Goal: Ask a question

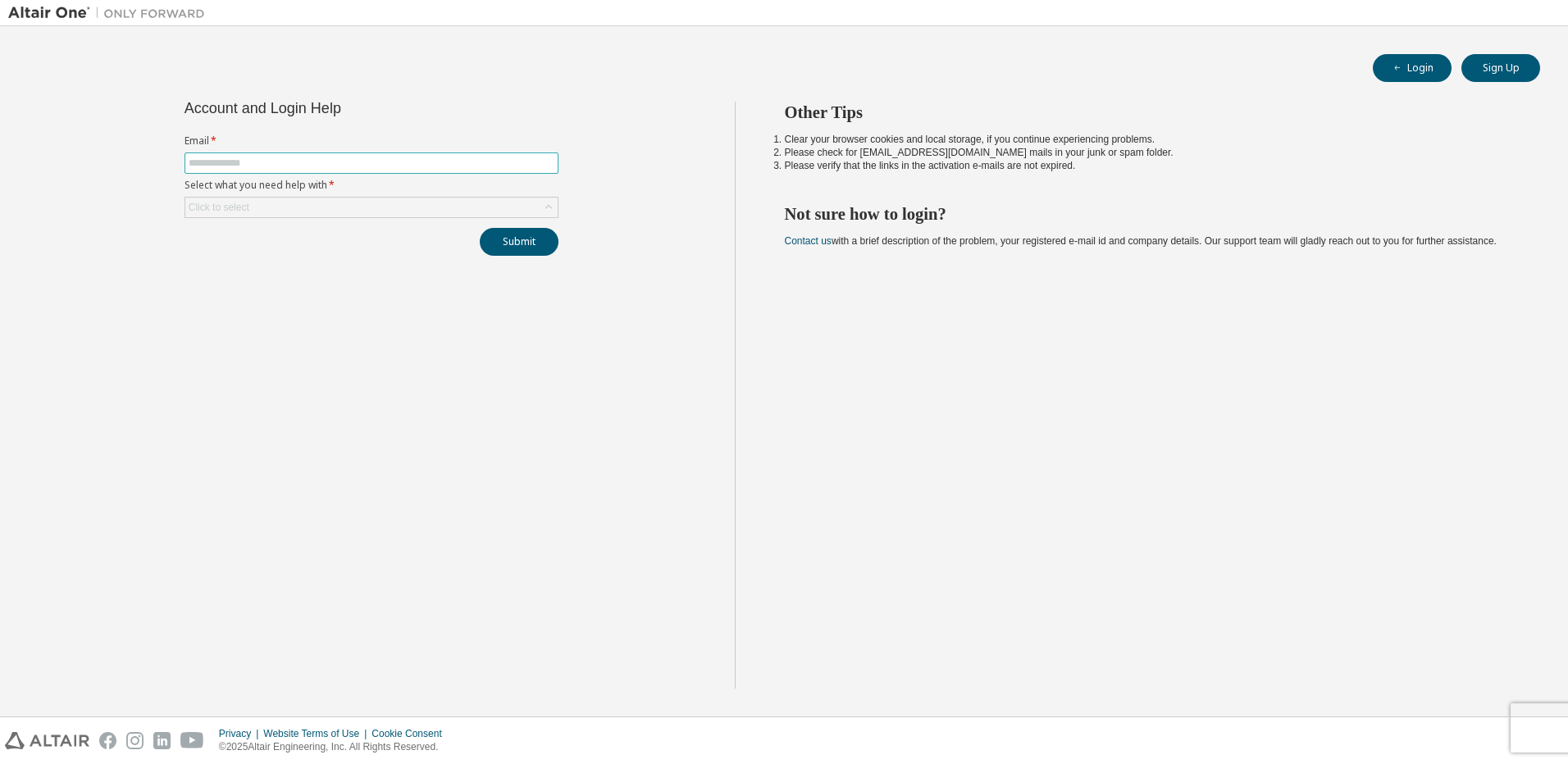
click at [308, 155] on span at bounding box center [371, 163] width 374 height 21
click at [287, 157] on input "text" at bounding box center [371, 162] width 365 height 13
click at [285, 164] on input "text" at bounding box center [371, 162] width 365 height 13
type input "**********"
click at [242, 200] on div "Click to select" at bounding box center [219, 207] width 65 height 18
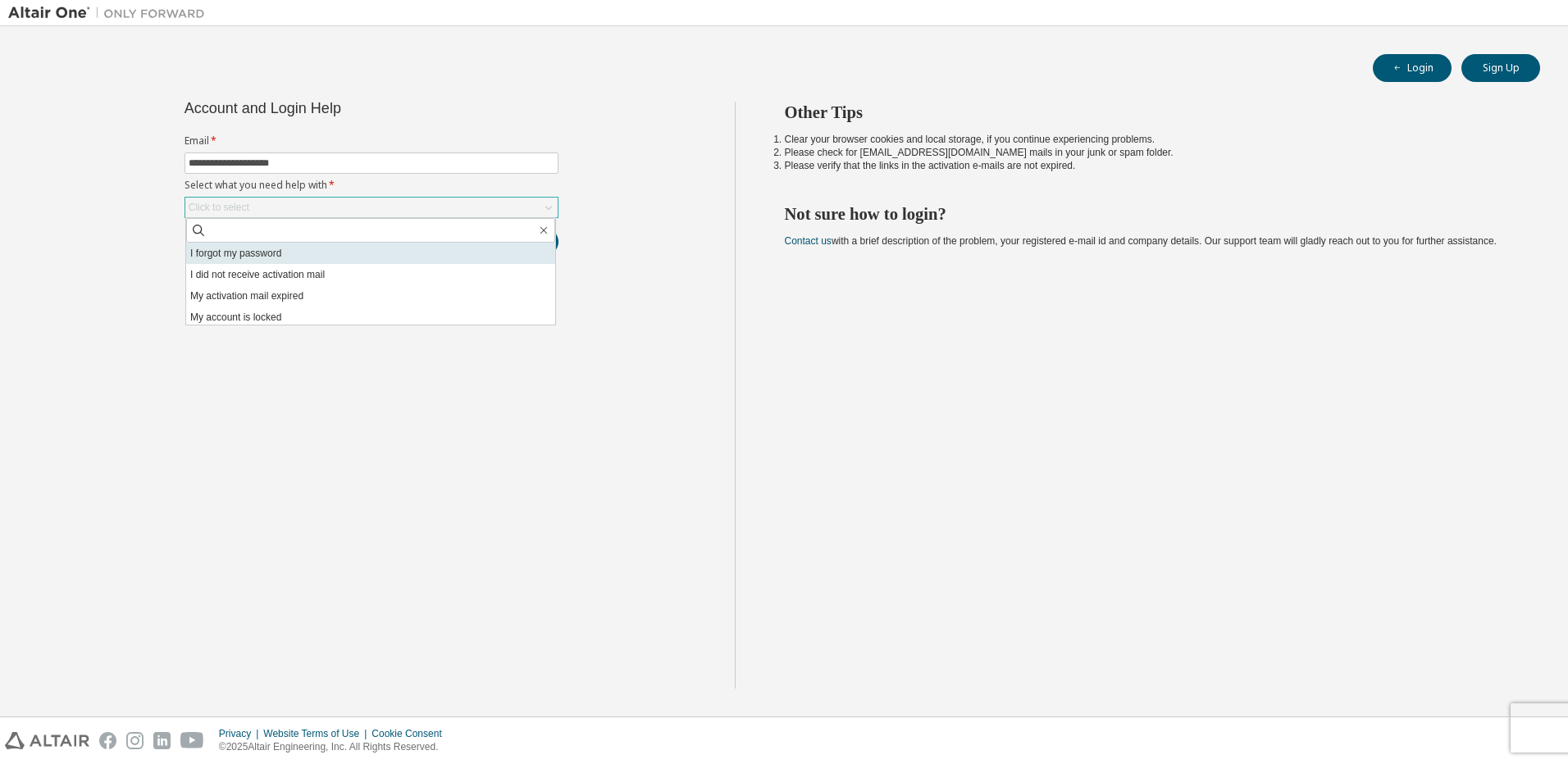
click at [300, 254] on li "I forgot my password" at bounding box center [371, 253] width 369 height 21
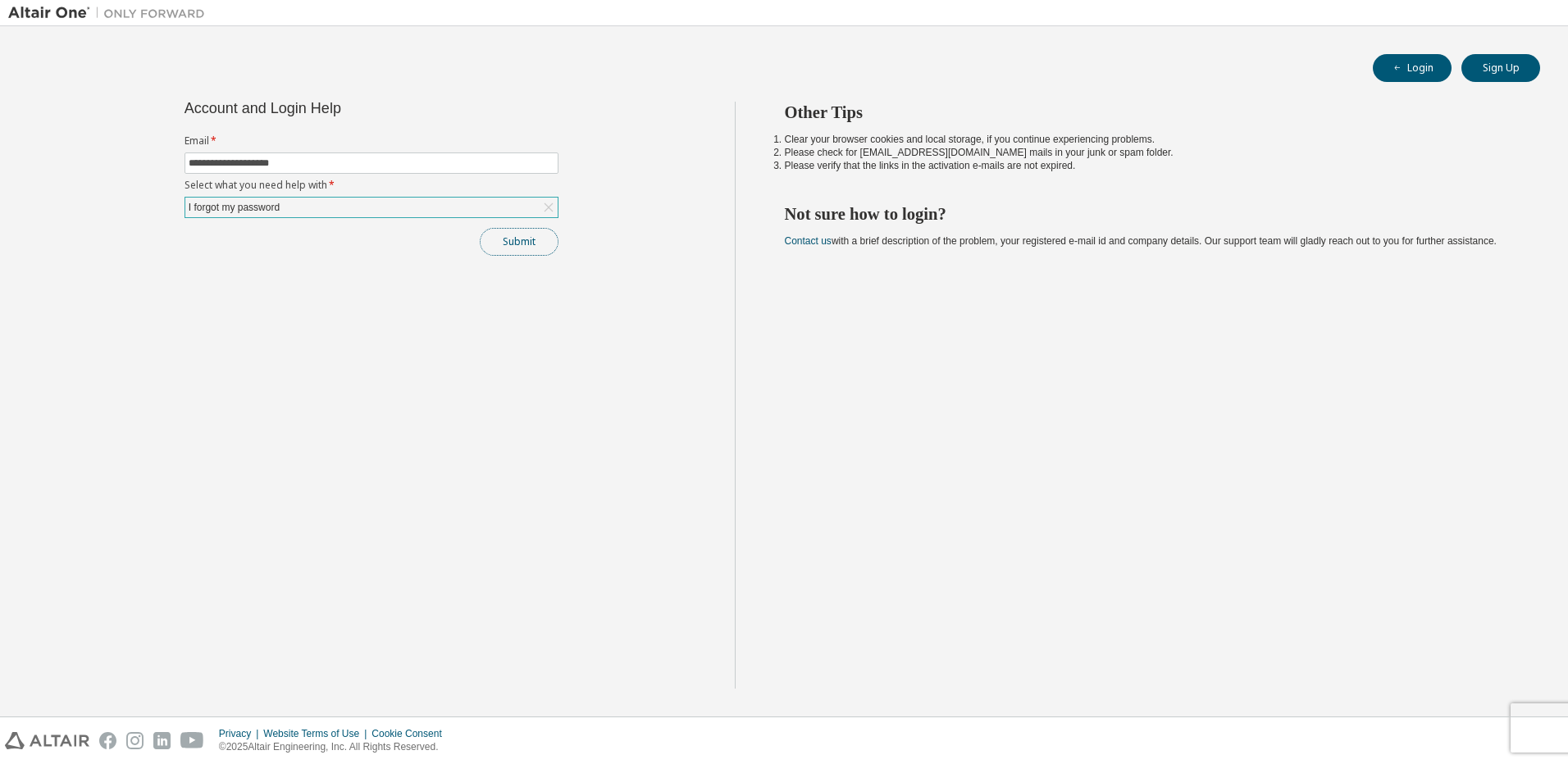
click at [524, 248] on button "Submit" at bounding box center [519, 241] width 79 height 28
click at [329, 170] on span at bounding box center [371, 163] width 374 height 21
click at [330, 166] on input "text" at bounding box center [371, 162] width 365 height 13
type input "**********"
click at [286, 217] on div "Click to select" at bounding box center [371, 207] width 372 height 20
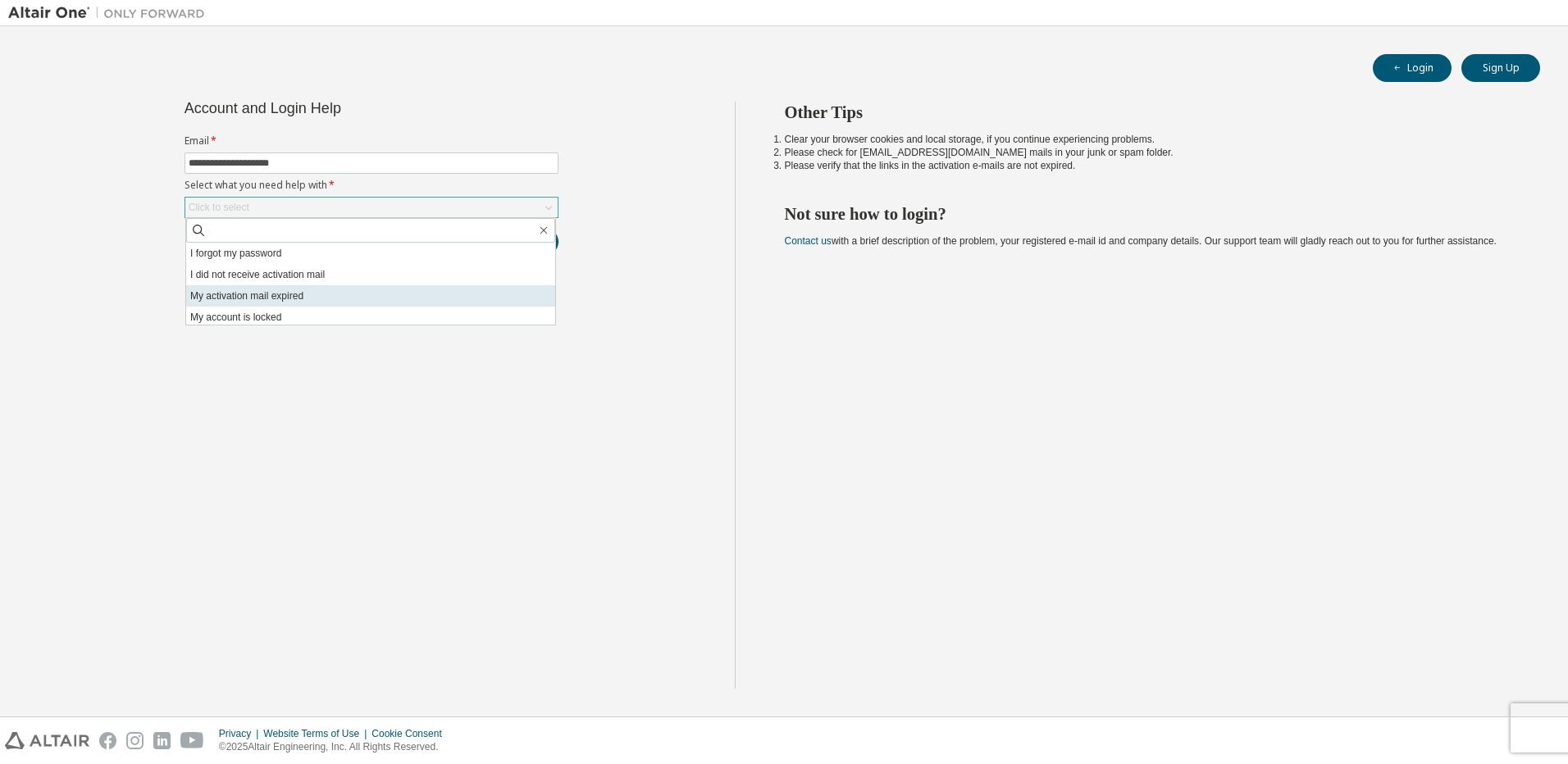
scroll to position [46, 0]
click at [294, 318] on li "I don't know but can't login" at bounding box center [371, 315] width 369 height 21
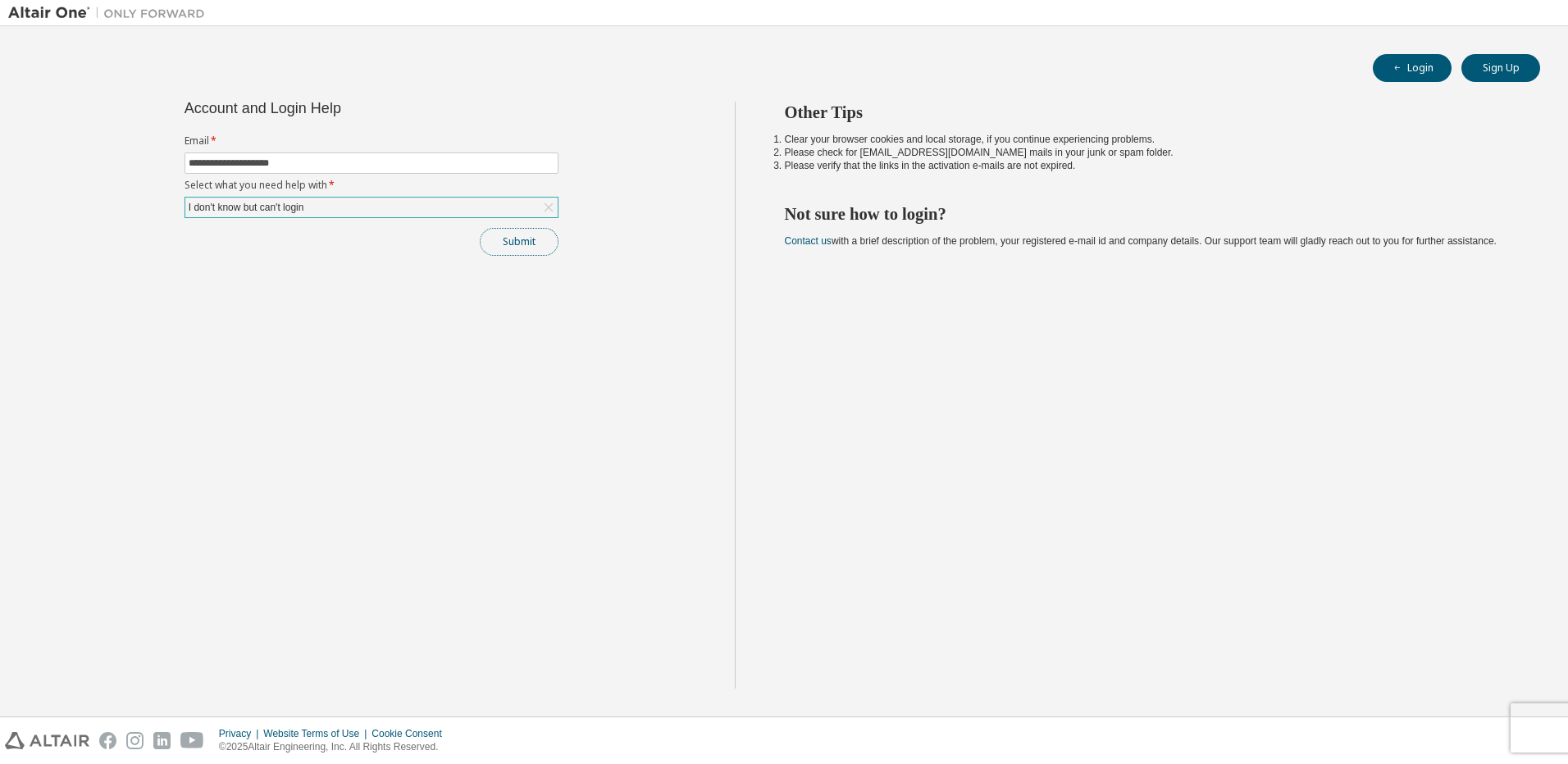
click at [525, 249] on button "Submit" at bounding box center [519, 241] width 79 height 28
click at [381, 212] on div "I don't know but can't login" at bounding box center [371, 207] width 372 height 20
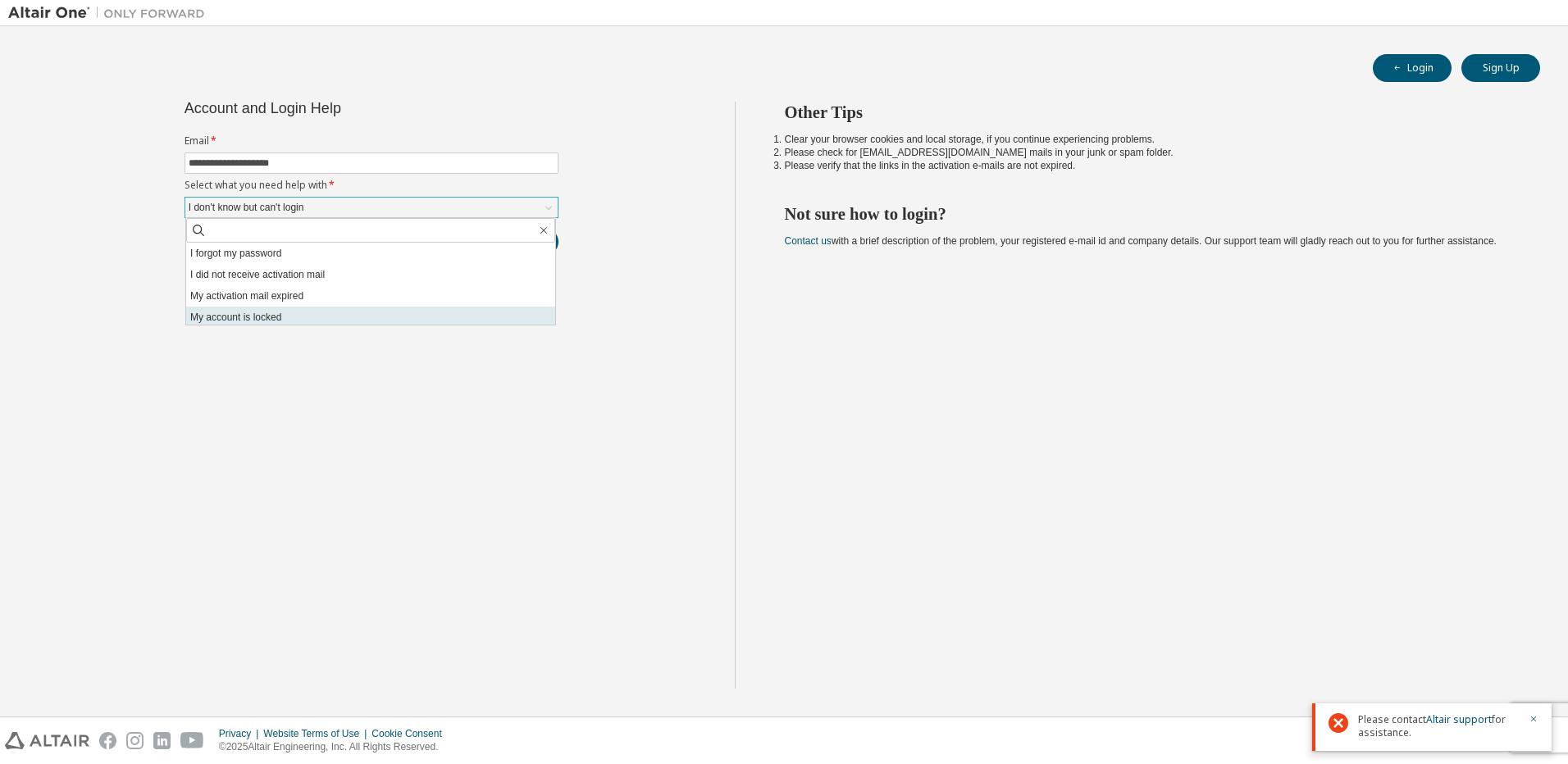
click at [294, 315] on li "My account is locked" at bounding box center [371, 318] width 369 height 21
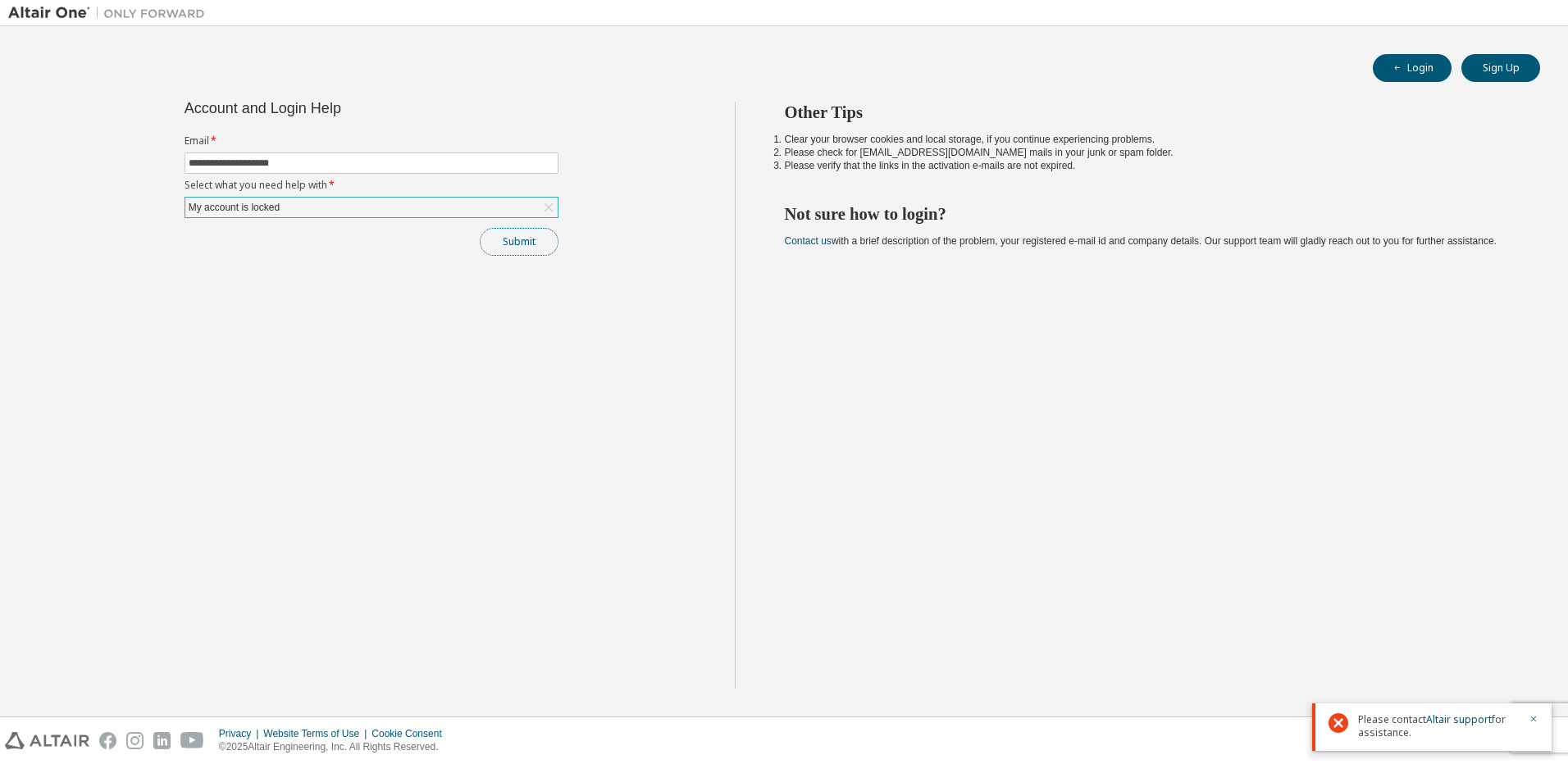
click at [522, 245] on button "Submit" at bounding box center [519, 241] width 79 height 28
click at [1398, 63] on span "button" at bounding box center [1397, 67] width 13 height 13
